Goal: Task Accomplishment & Management: Manage account settings

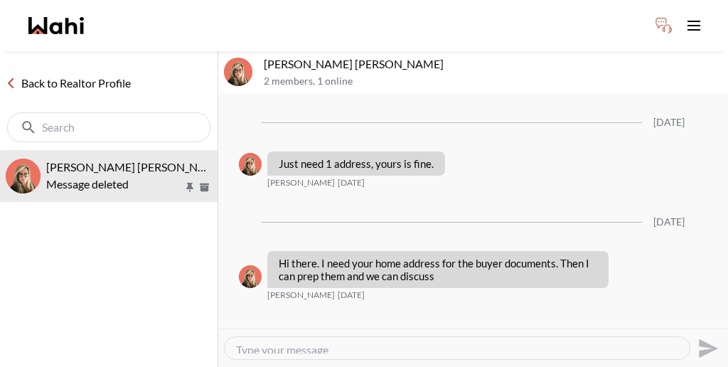
scroll to position [1402, 0]
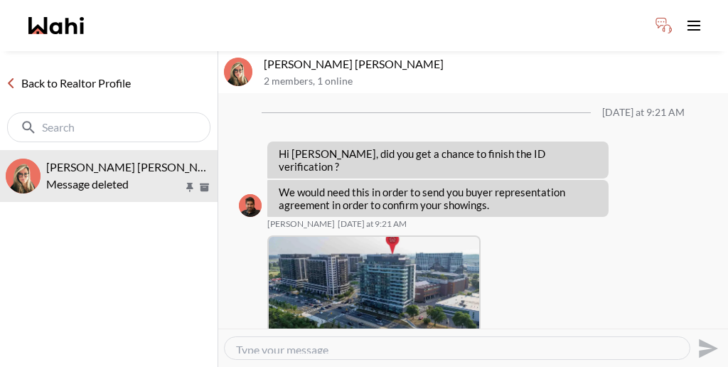
click at [57, 74] on link "Back to Realtor Profile" at bounding box center [68, 83] width 137 height 18
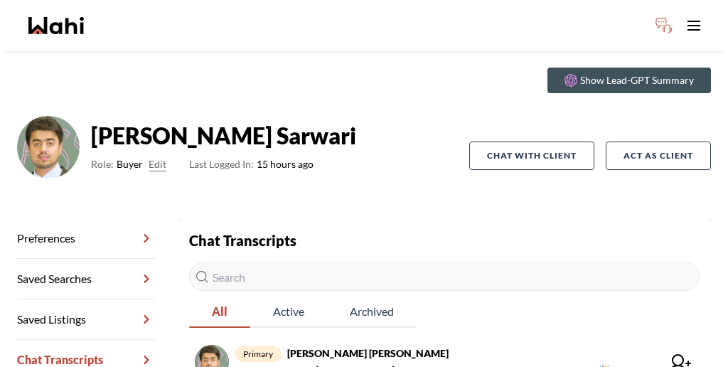
scroll to position [68, 0]
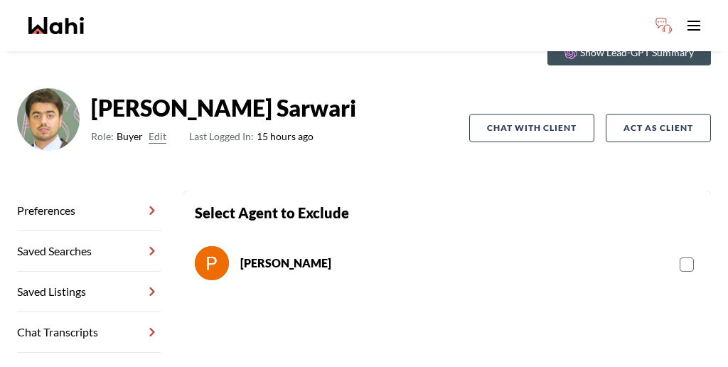
click at [681, 258] on rect at bounding box center [688, 265] width 14 height 14
click at [680, 255] on input "checkbox" at bounding box center [680, 259] width 0 height 9
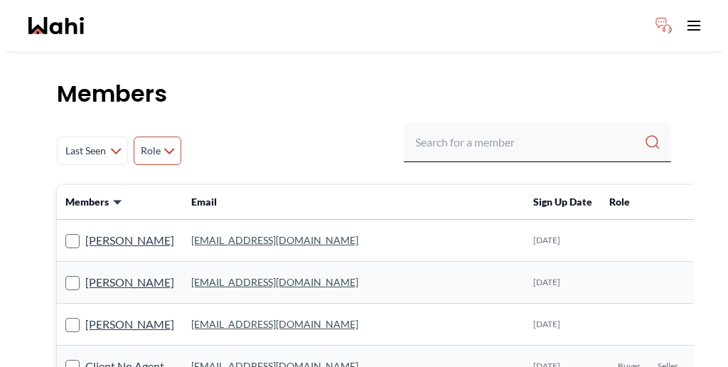
click at [140, 138] on span "Role" at bounding box center [150, 151] width 21 height 26
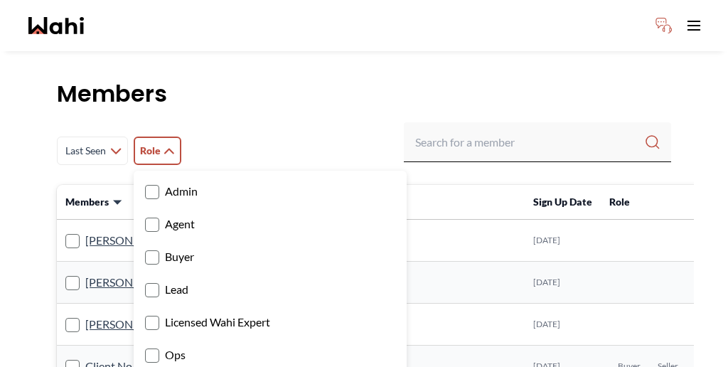
click at [145, 248] on label "Buyer" at bounding box center [270, 257] width 250 height 18
click at [145, 248] on input "Buyer" at bounding box center [145, 252] width 0 height 9
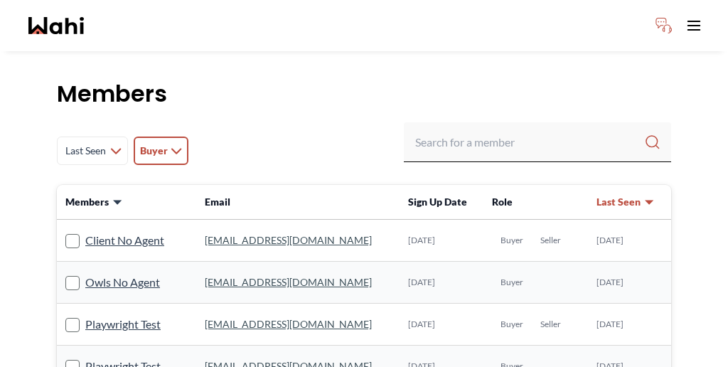
click at [332, 122] on div "Last Seen Less day than [DATE] [DATE] - [DATE] [DATE] - [DATE] [DATE] - [DATE] …" at bounding box center [364, 150] width 615 height 57
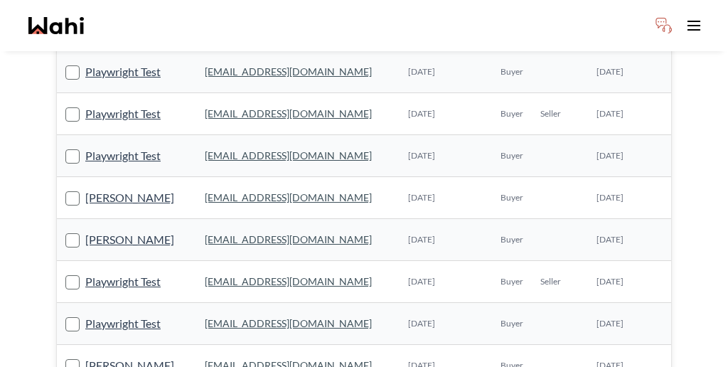
scroll to position [899, 0]
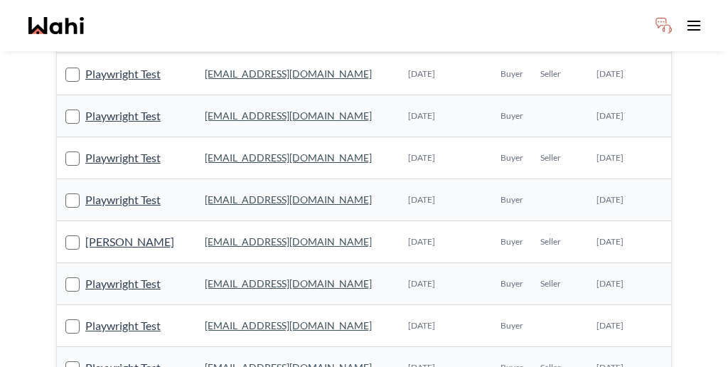
scroll to position [755, 0]
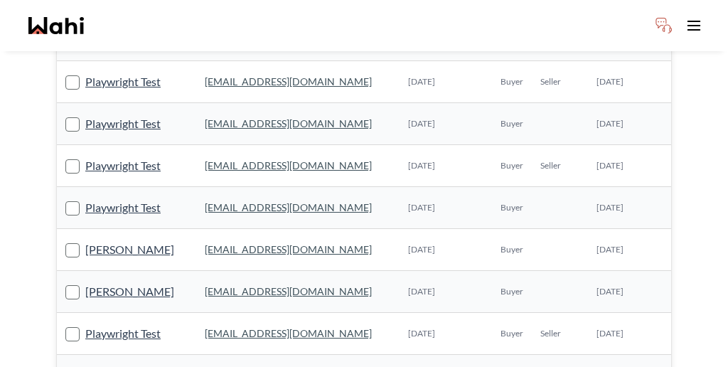
scroll to position [899, 0]
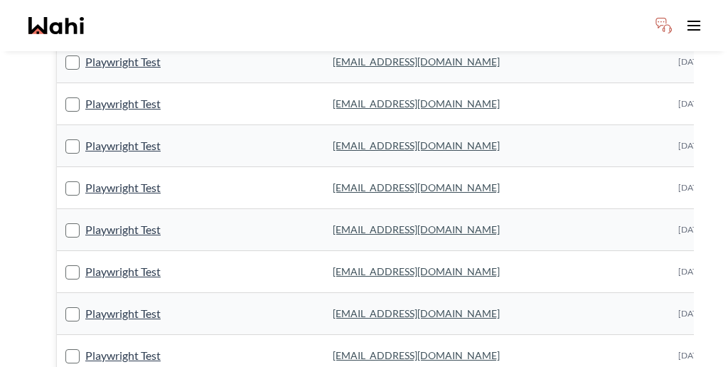
scroll to position [894, 0]
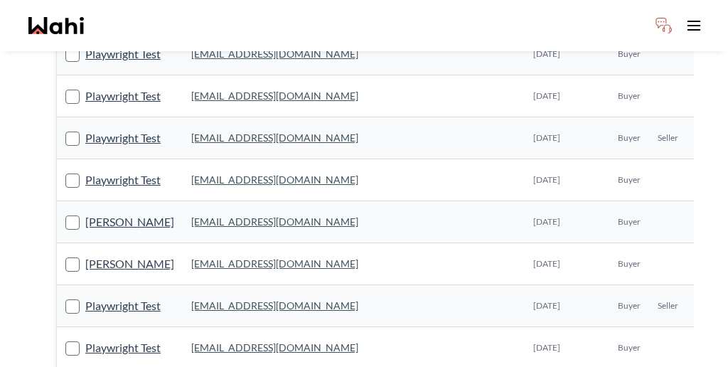
scroll to position [565, 0]
click at [85, 212] on link "[PERSON_NAME]" at bounding box center [129, 221] width 89 height 18
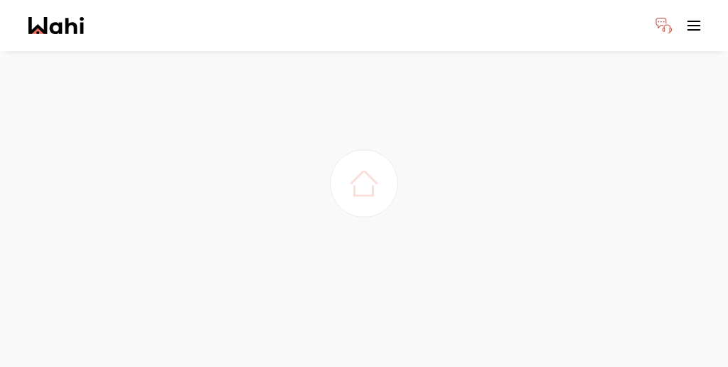
scroll to position [38, 0]
